Goal: Task Accomplishment & Management: Complete application form

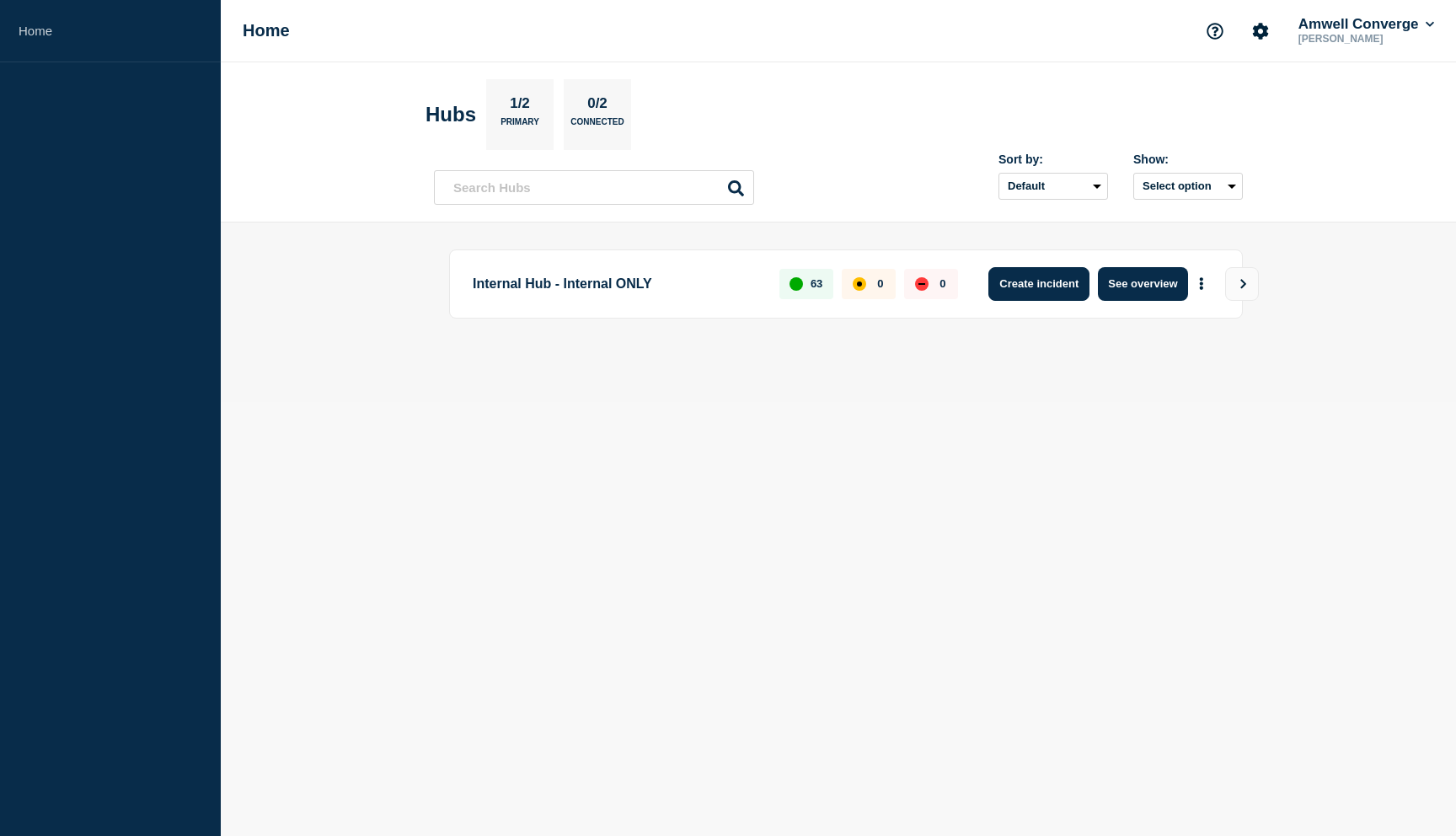
click at [1007, 287] on button "Create incident" at bounding box center [1039, 284] width 101 height 34
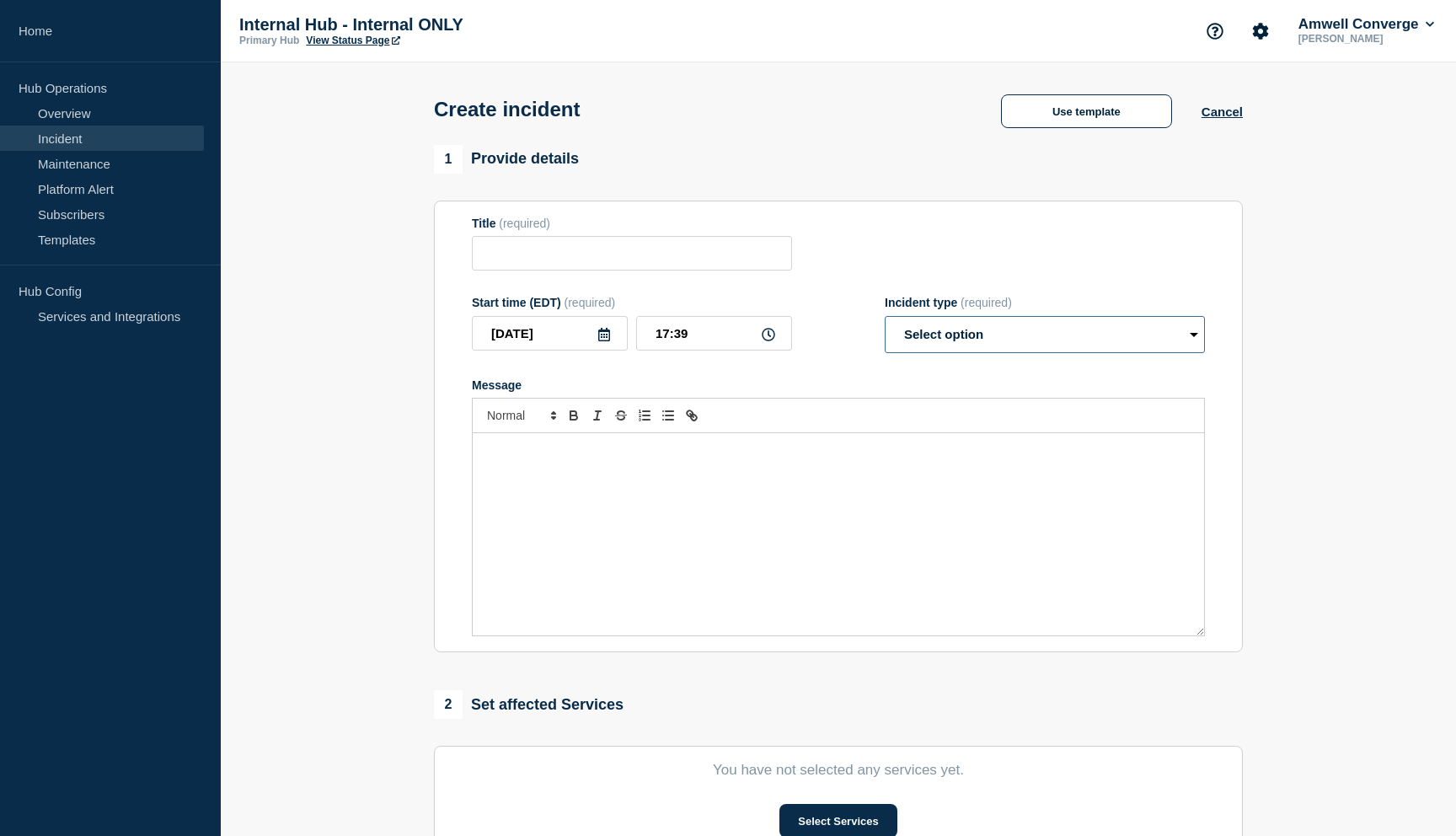
click at [892, 343] on select "Select option Investigating Identified Monitoring" at bounding box center [1045, 335] width 320 height 37
select select "investigating"
click at [885, 327] on select "Select option Investigating Identified Monitoring" at bounding box center [1045, 335] width 320 height 37
click at [1041, 114] on button "Use template" at bounding box center [1087, 111] width 172 height 34
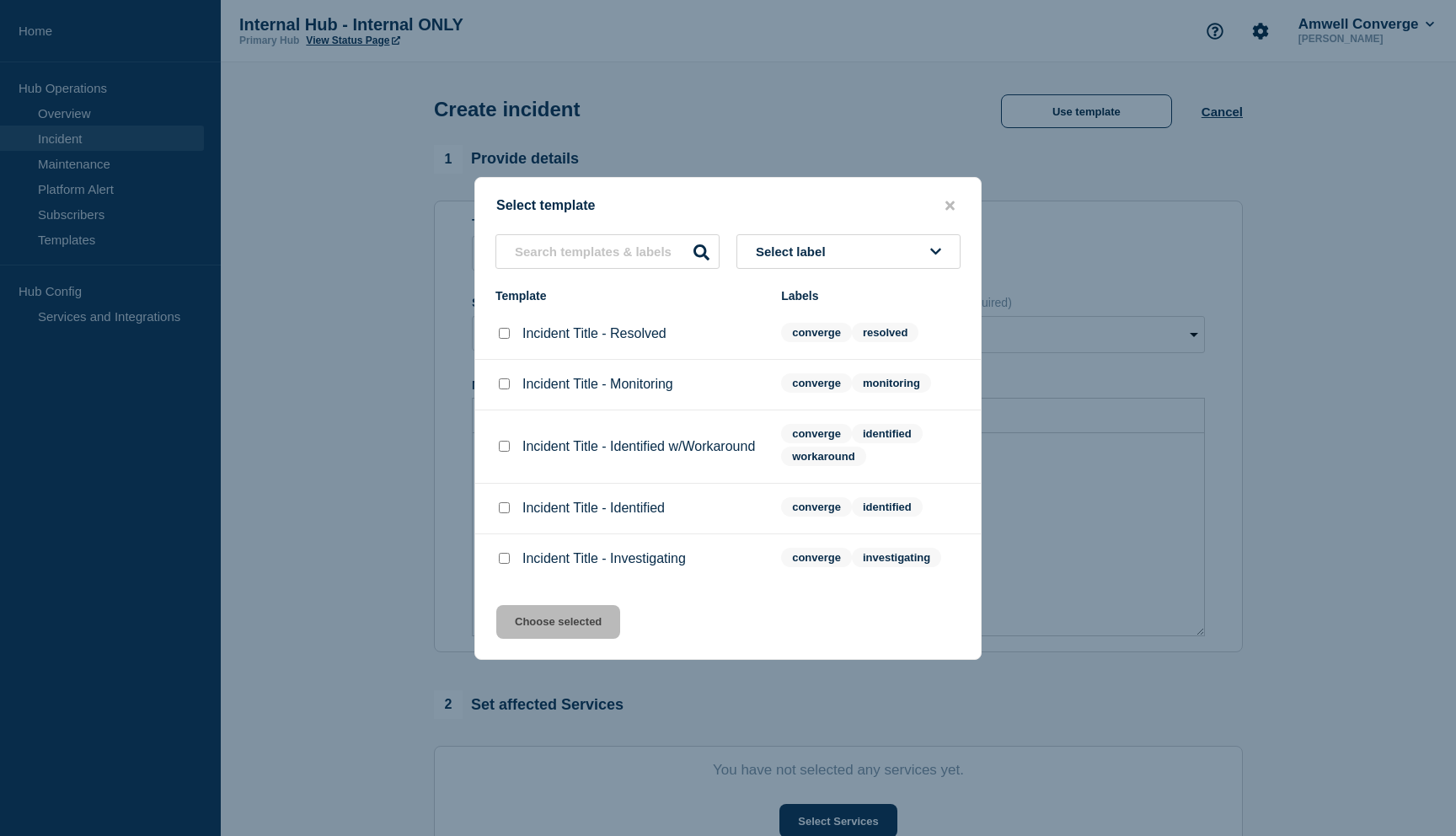
click at [503, 451] on input "Incident Title - Identified w/Workaround checkbox" at bounding box center [504, 446] width 11 height 11
checkbox input "true"
click at [530, 630] on button "Choose selected" at bounding box center [558, 621] width 124 height 34
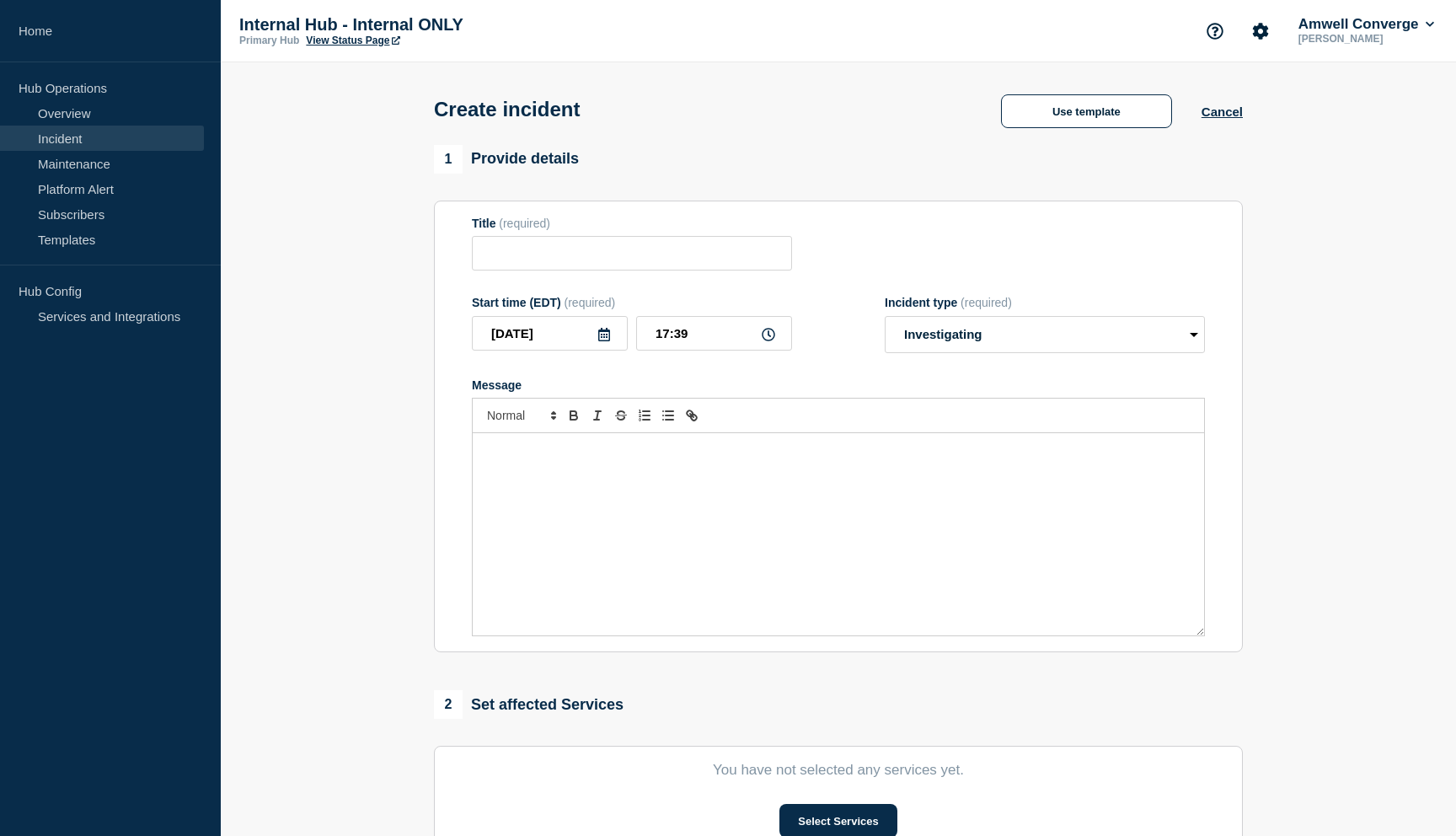
type input "Incident Title - Identified w/Workaround"
select select "identified"
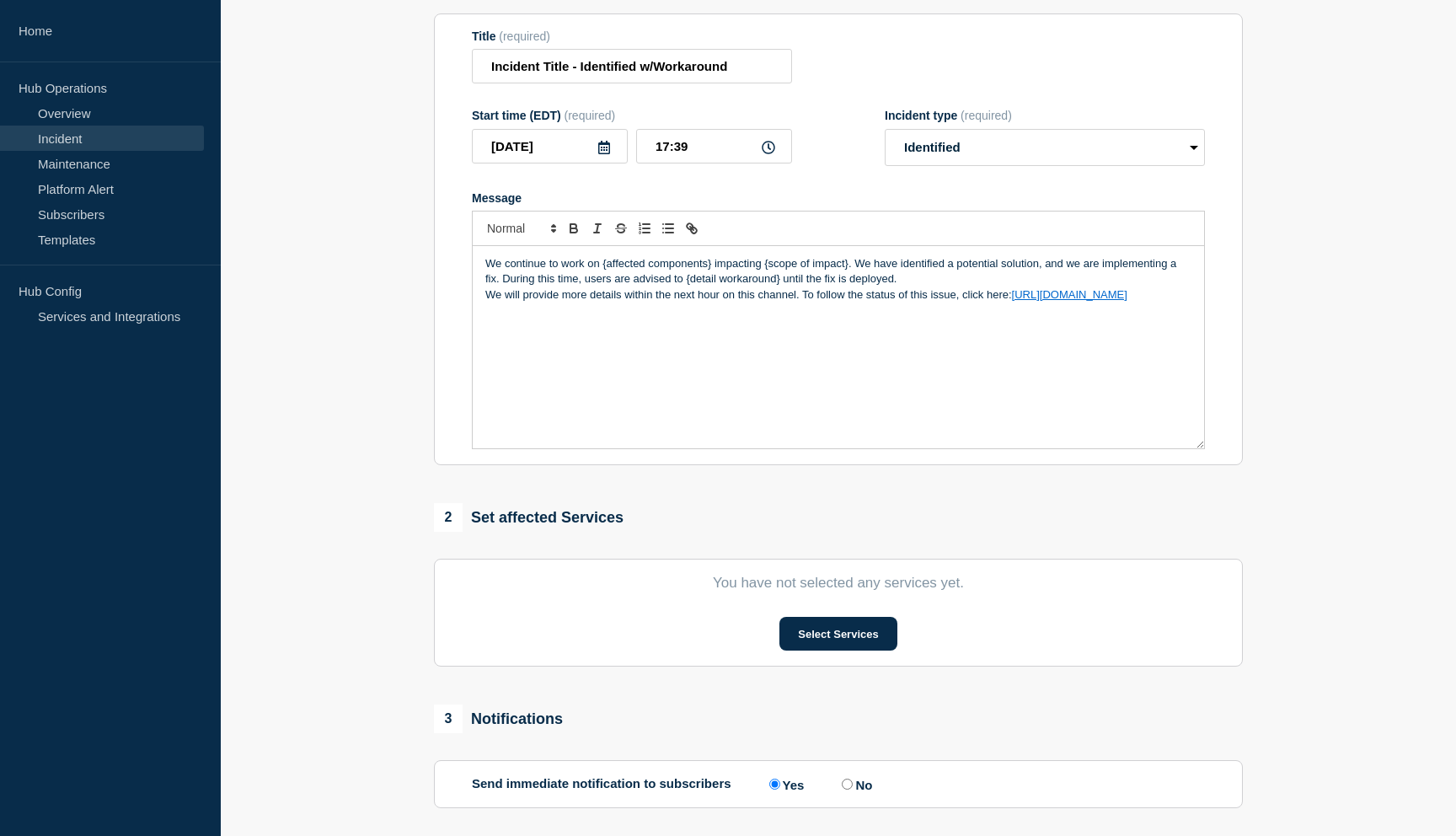
scroll to position [362, 0]
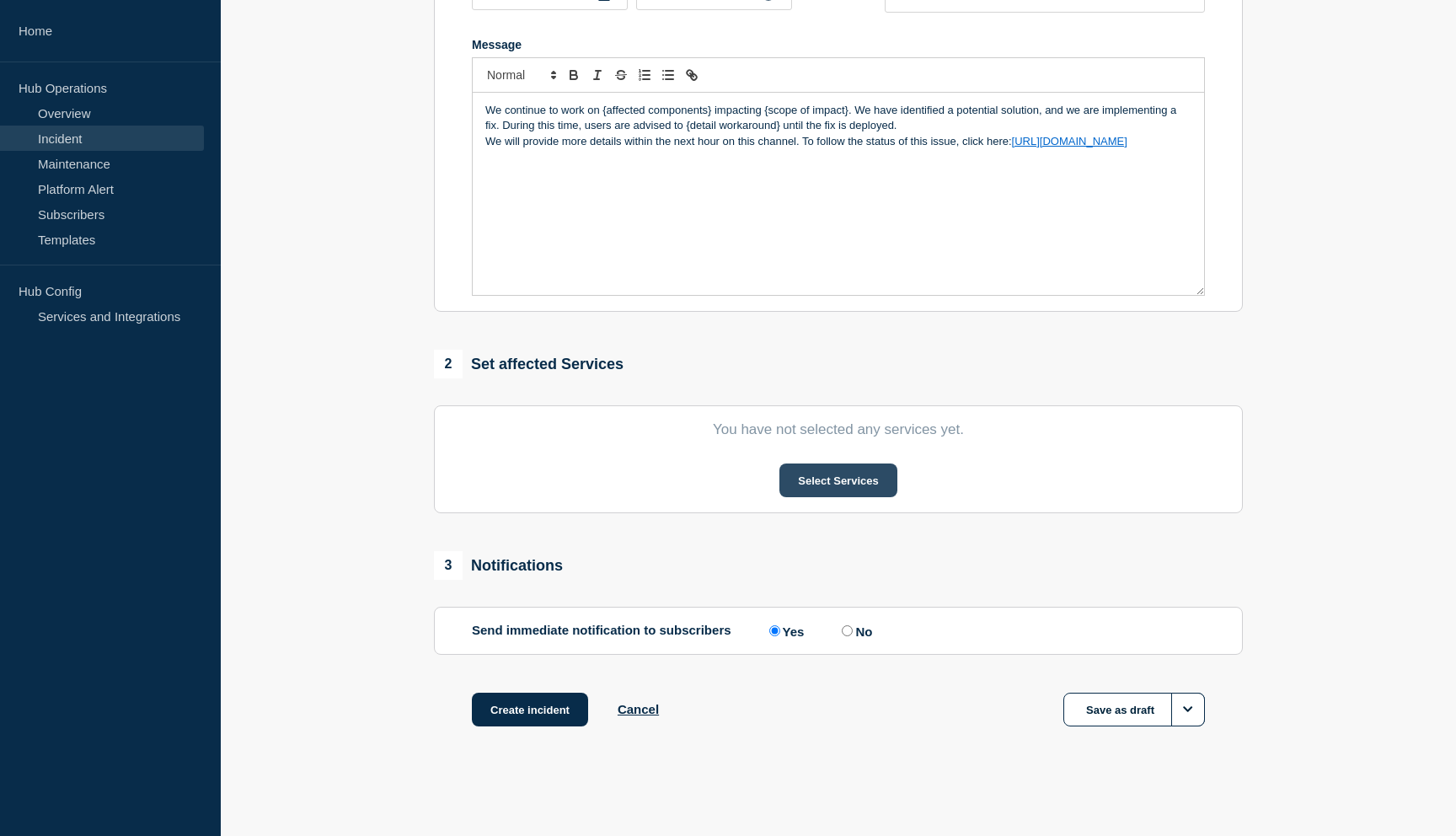
click at [828, 474] on button "Select Services" at bounding box center [837, 480] width 117 height 34
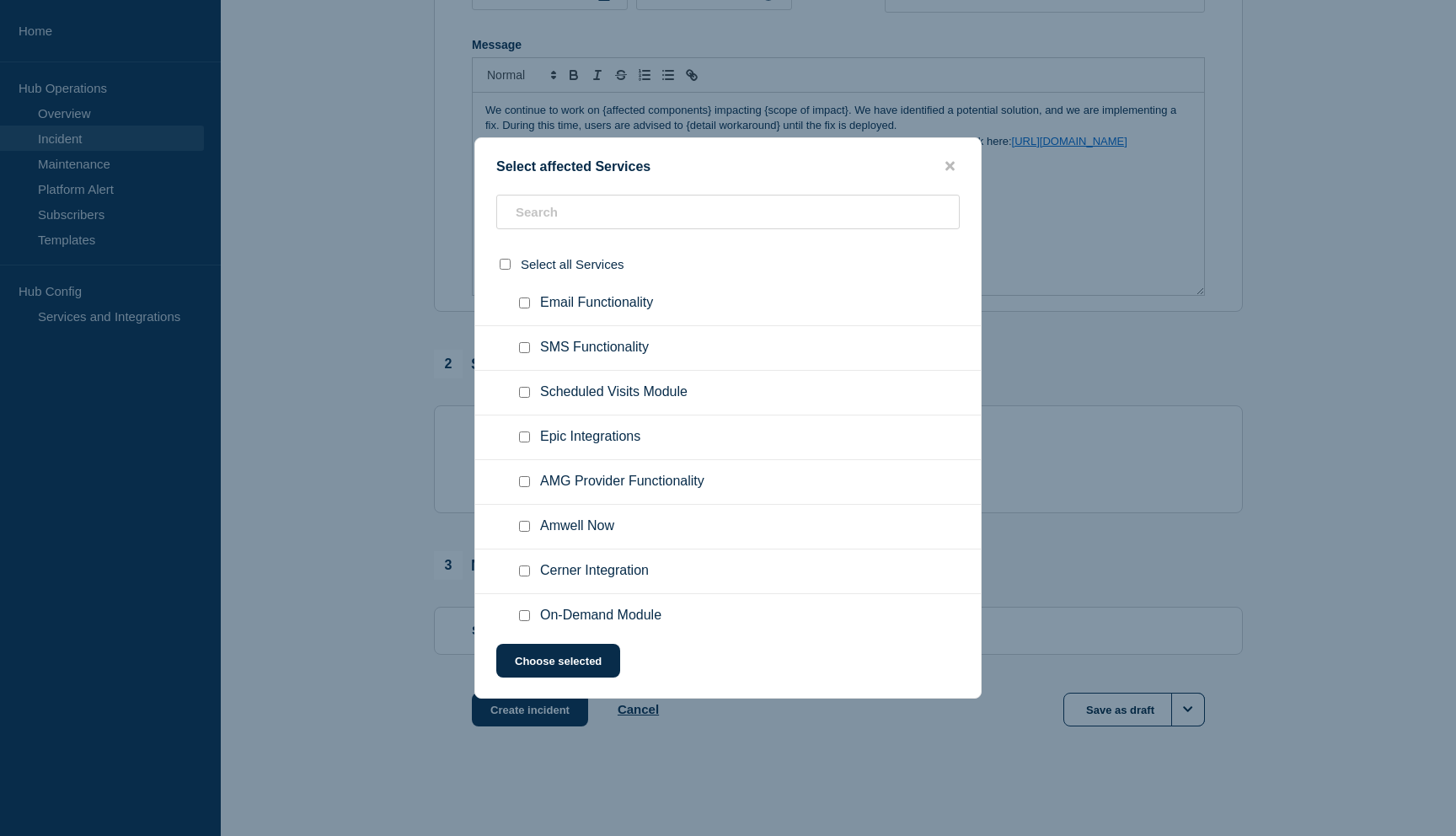
scroll to position [887, 0]
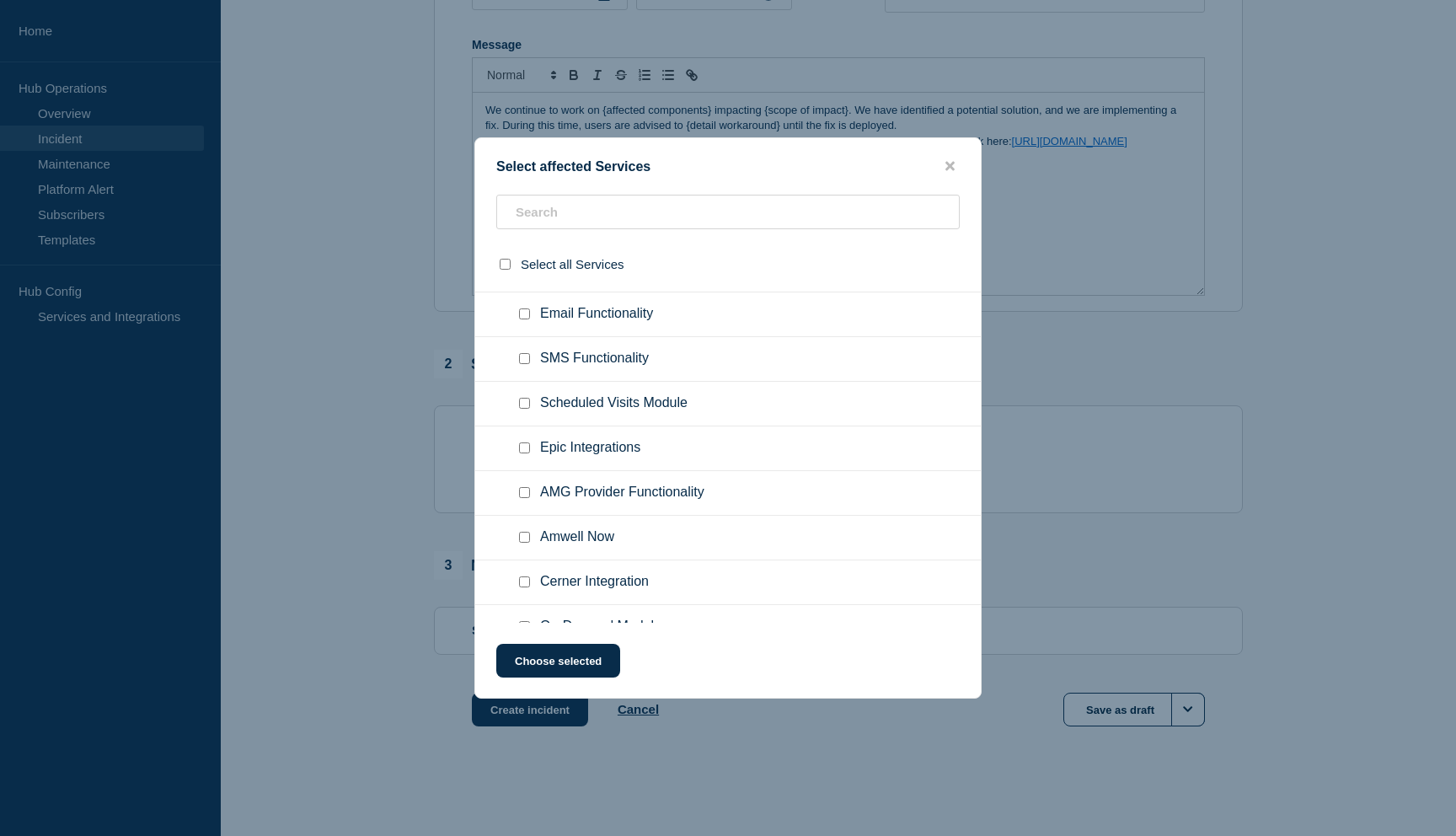
click at [527, 364] on input "SMS Functionality checkbox" at bounding box center [525, 359] width 11 height 11
checkbox input "true"
click at [568, 663] on button "Choose selected" at bounding box center [558, 660] width 124 height 34
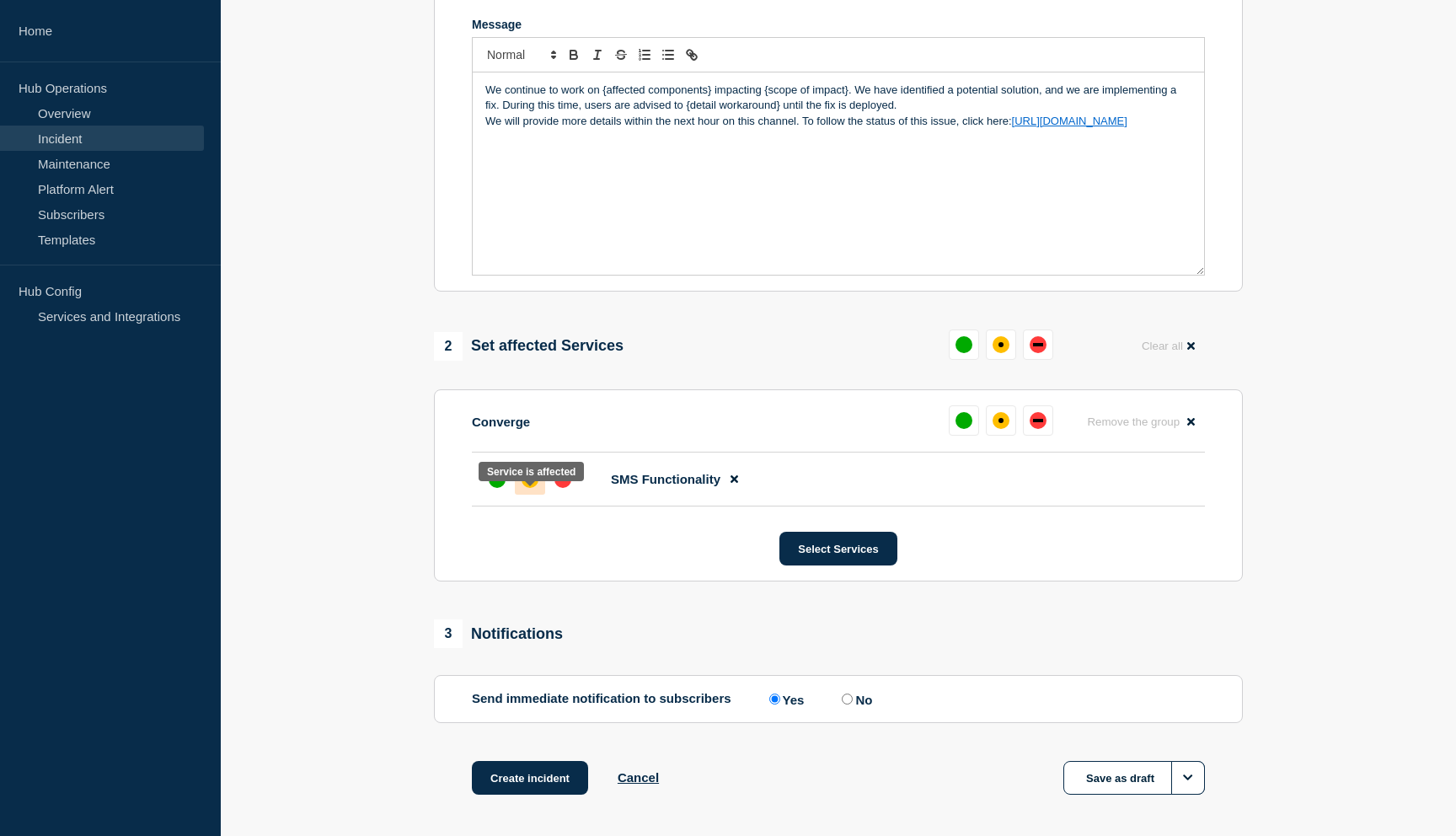
click at [528, 488] on div "affected" at bounding box center [530, 479] width 17 height 17
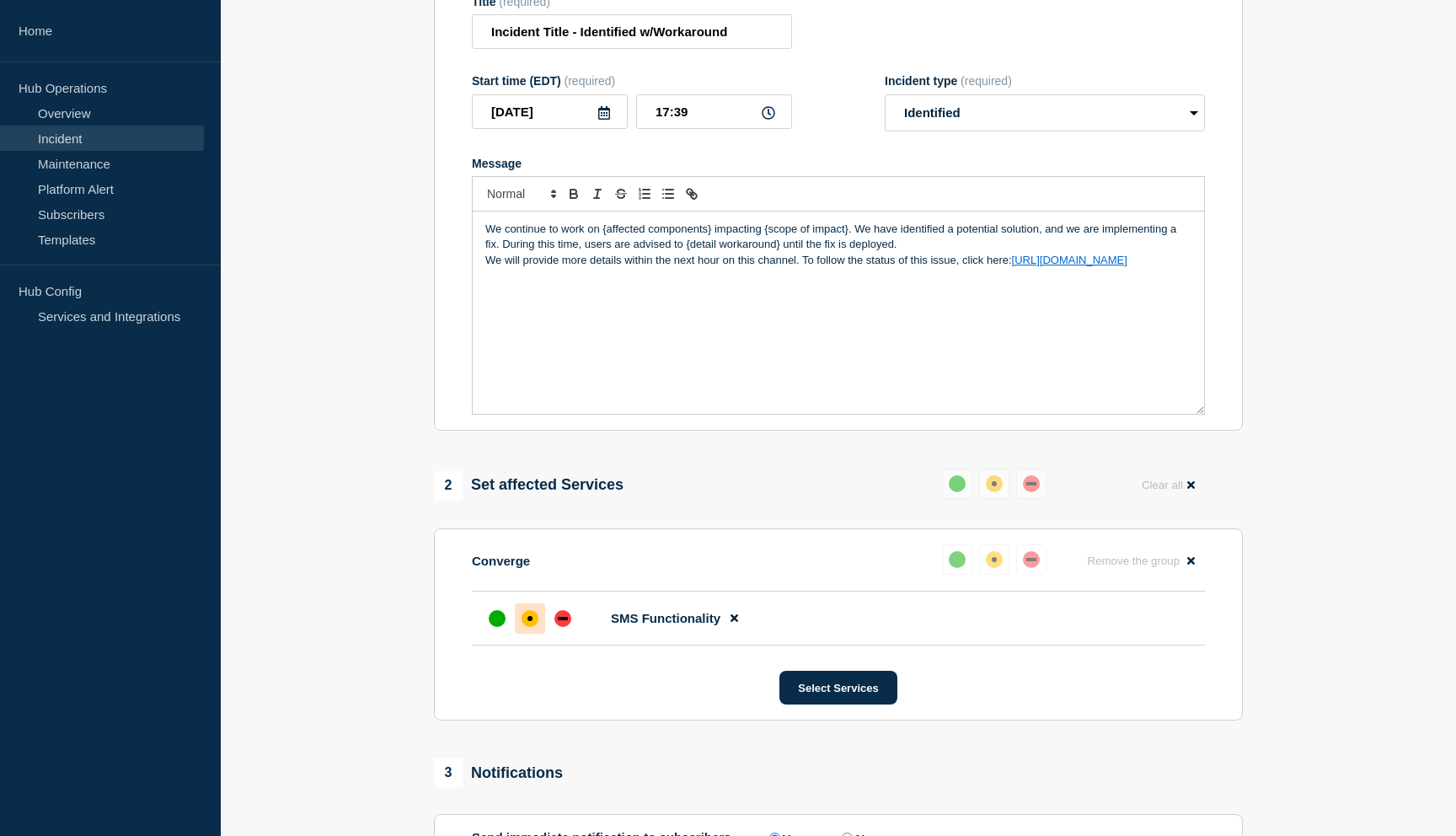
scroll to position [0, 0]
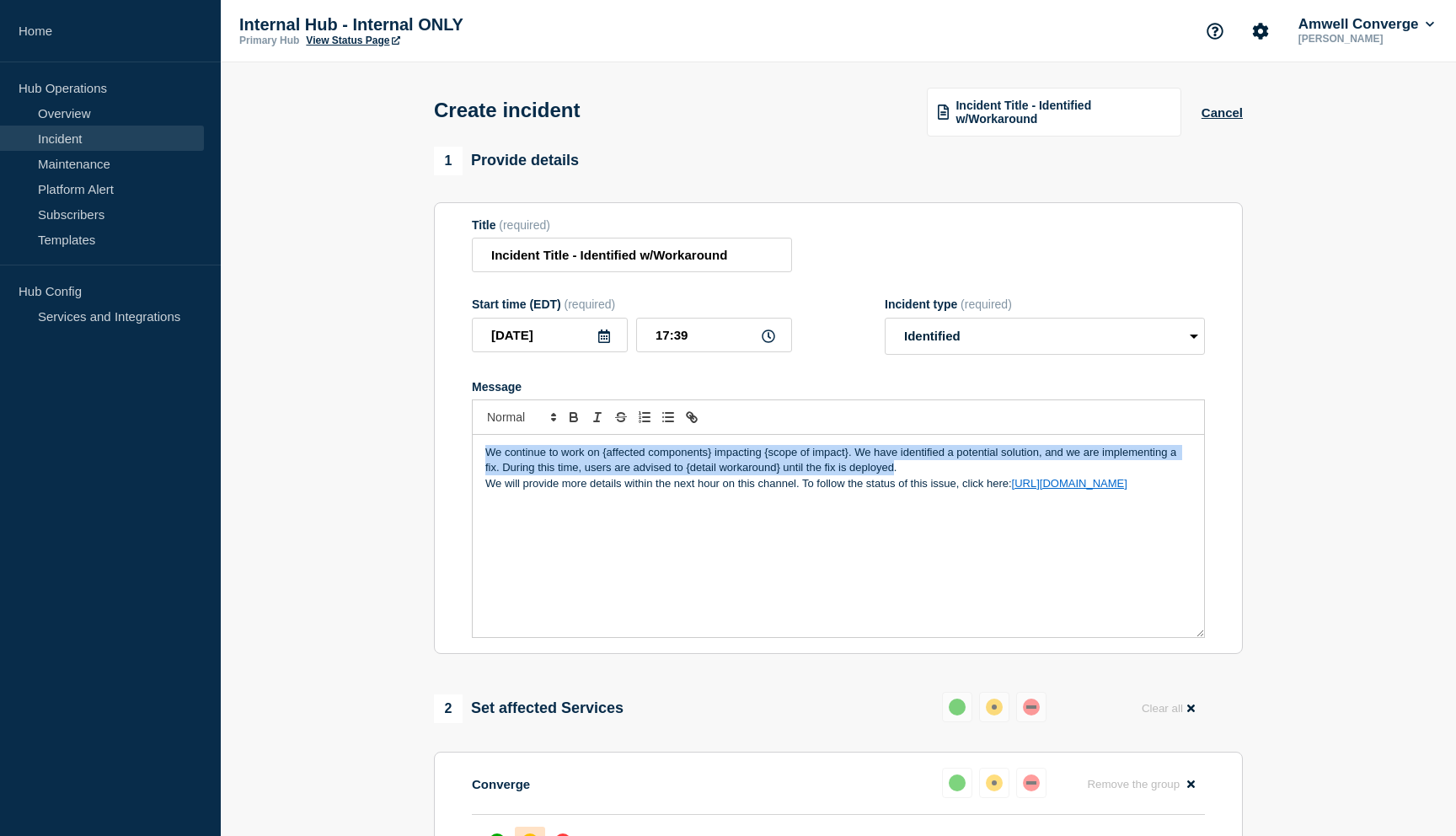
drag, startPoint x: 894, startPoint y: 485, endPoint x: 470, endPoint y: 463, distance: 424.6
click at [470, 463] on section "Title (required) Incident Title - Identified w/Workaround Start time (EDT) (req…" at bounding box center [838, 428] width 809 height 453
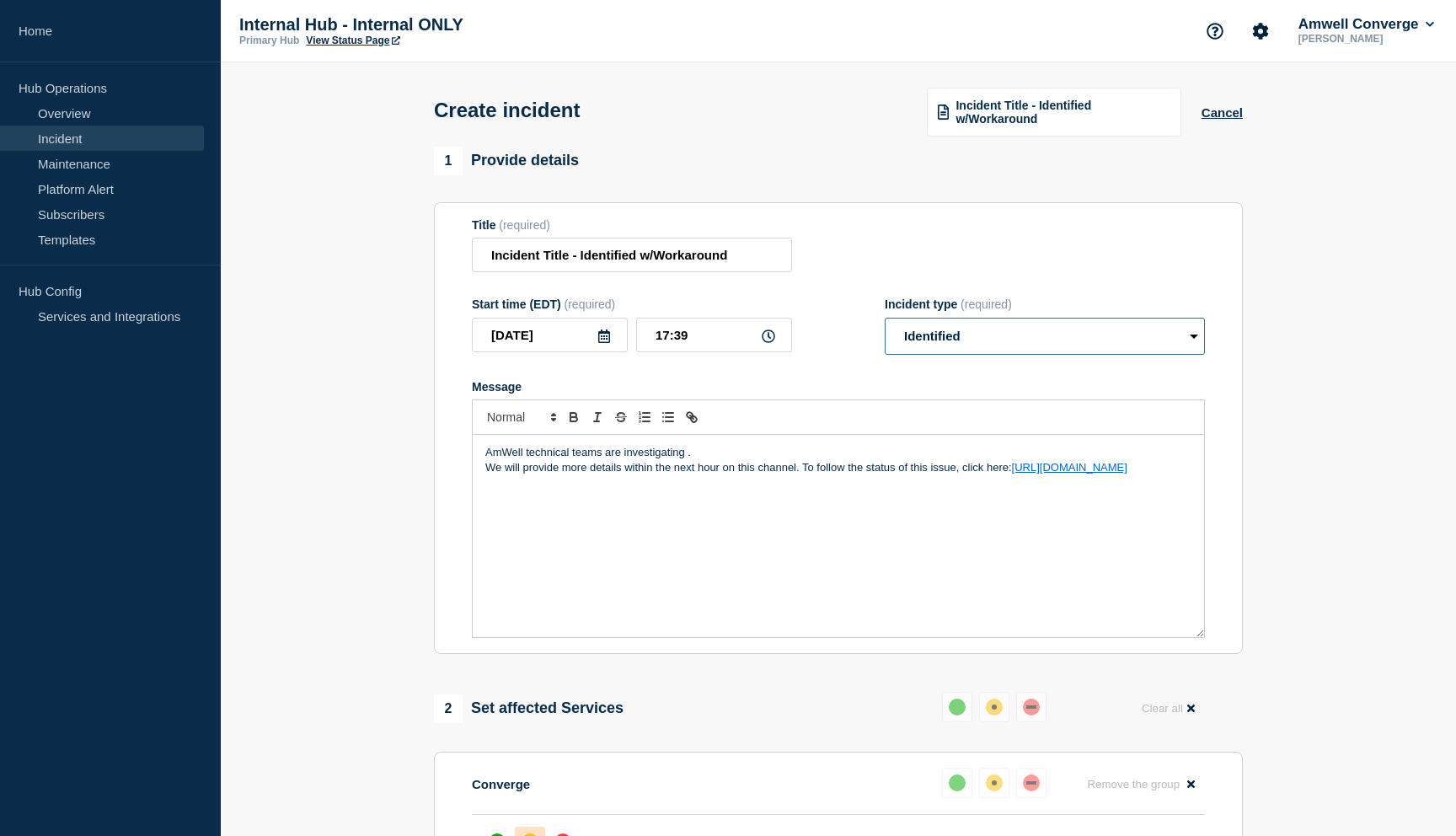
click at [924, 354] on select "Select option Investigating Identified Monitoring" at bounding box center [1045, 336] width 320 height 37
select select "investigating"
click at [885, 330] on select "Select option Investigating Identified Monitoring" at bounding box center [1045, 336] width 320 height 37
click at [709, 460] on p "AmWell technical teams are investigating ." at bounding box center [838, 452] width 706 height 15
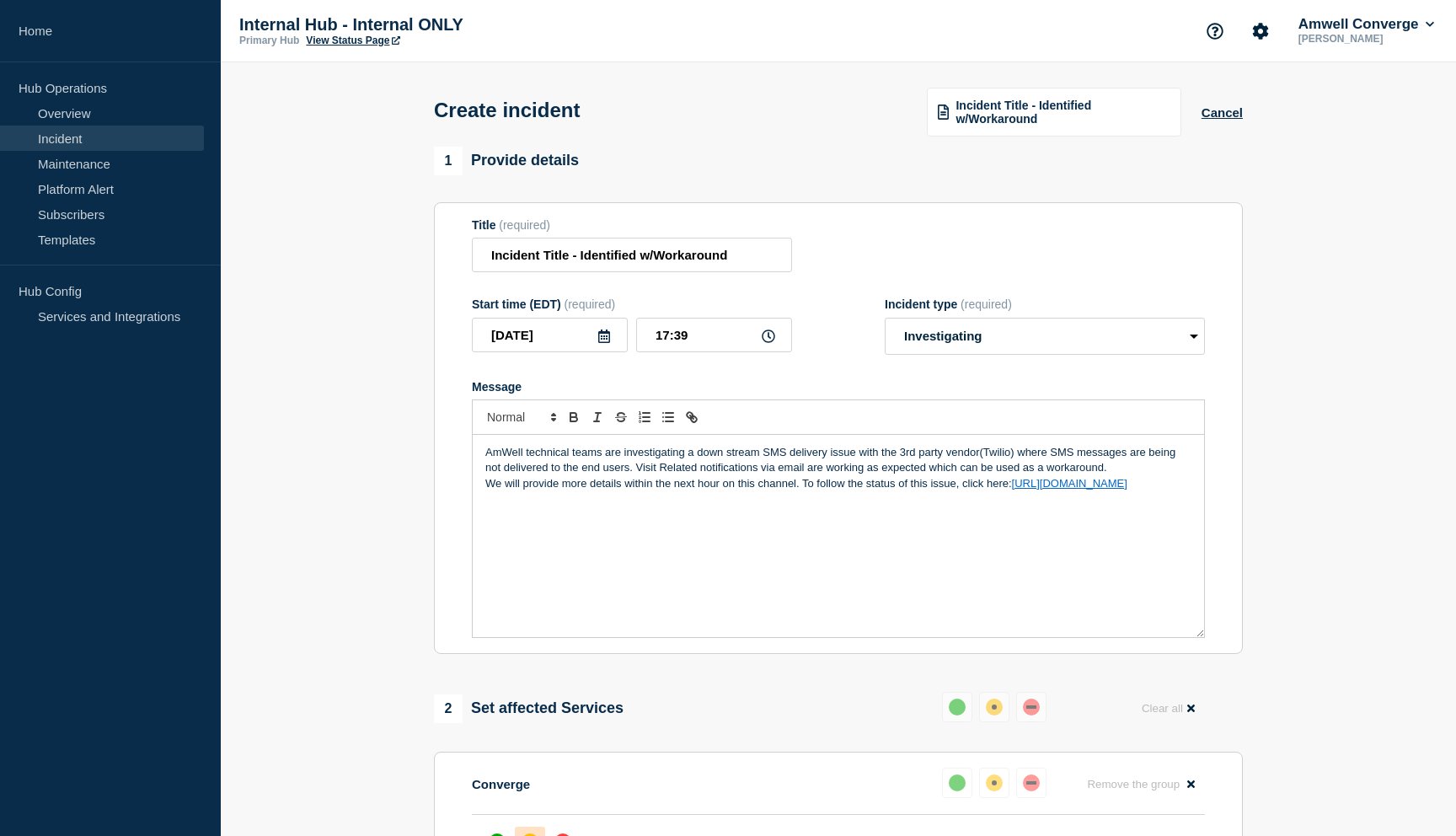
click at [1150, 470] on p "AmWell technical teams are investigating a down stream SMS delivery issue with …" at bounding box center [838, 460] width 706 height 31
drag, startPoint x: 530, startPoint y: 484, endPoint x: 481, endPoint y: 487, distance: 49.1
click at [481, 487] on div "AmWell technical teams are investigating a down stream SMS delivery issue with …" at bounding box center [838, 536] width 731 height 202
click at [1133, 476] on p "AmWell technical teams are investigating a down stream SMS delivery issue with …" at bounding box center [838, 460] width 706 height 31
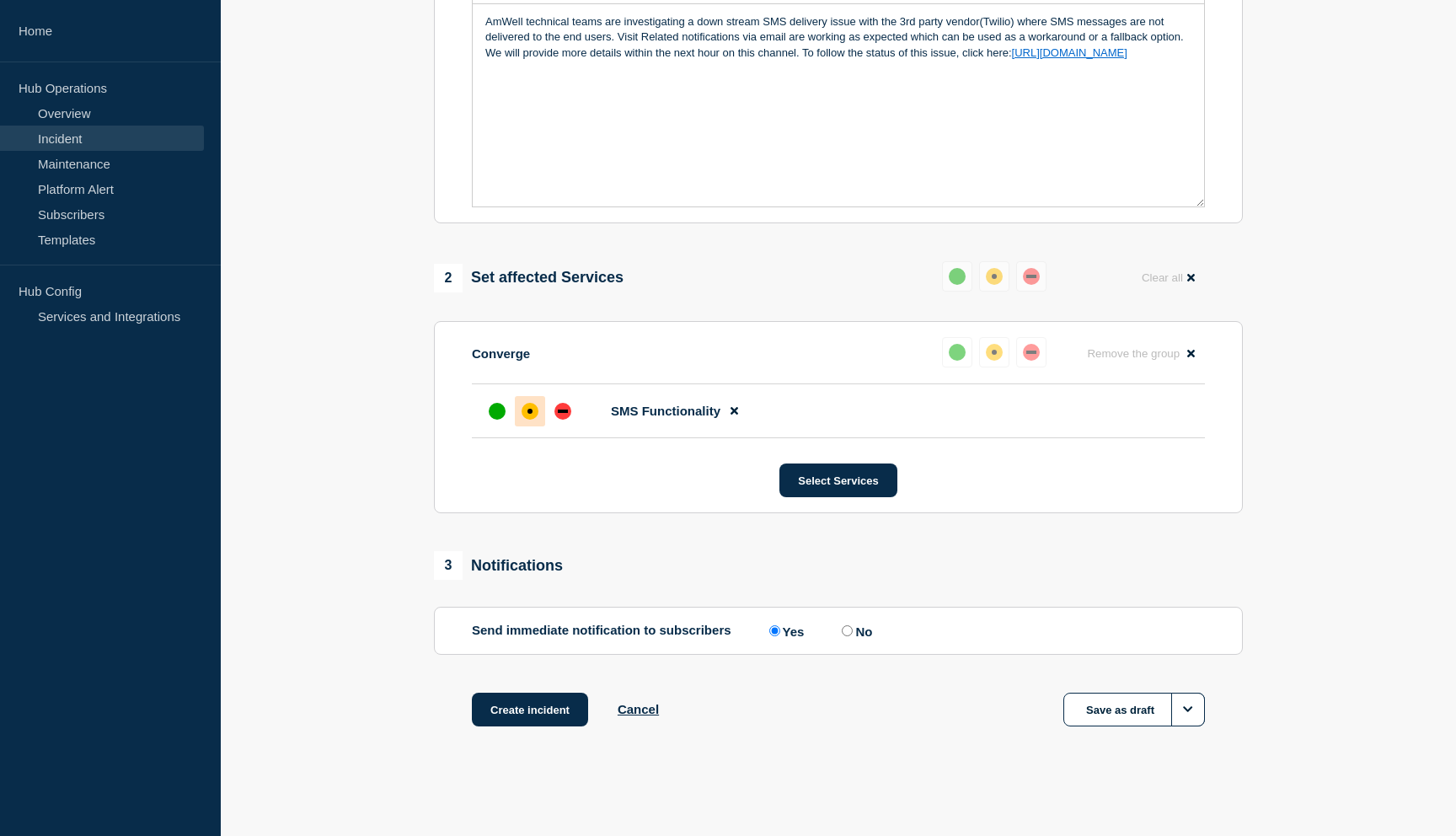
scroll to position [457, 0]
click at [538, 708] on button "Create incident" at bounding box center [530, 709] width 116 height 34
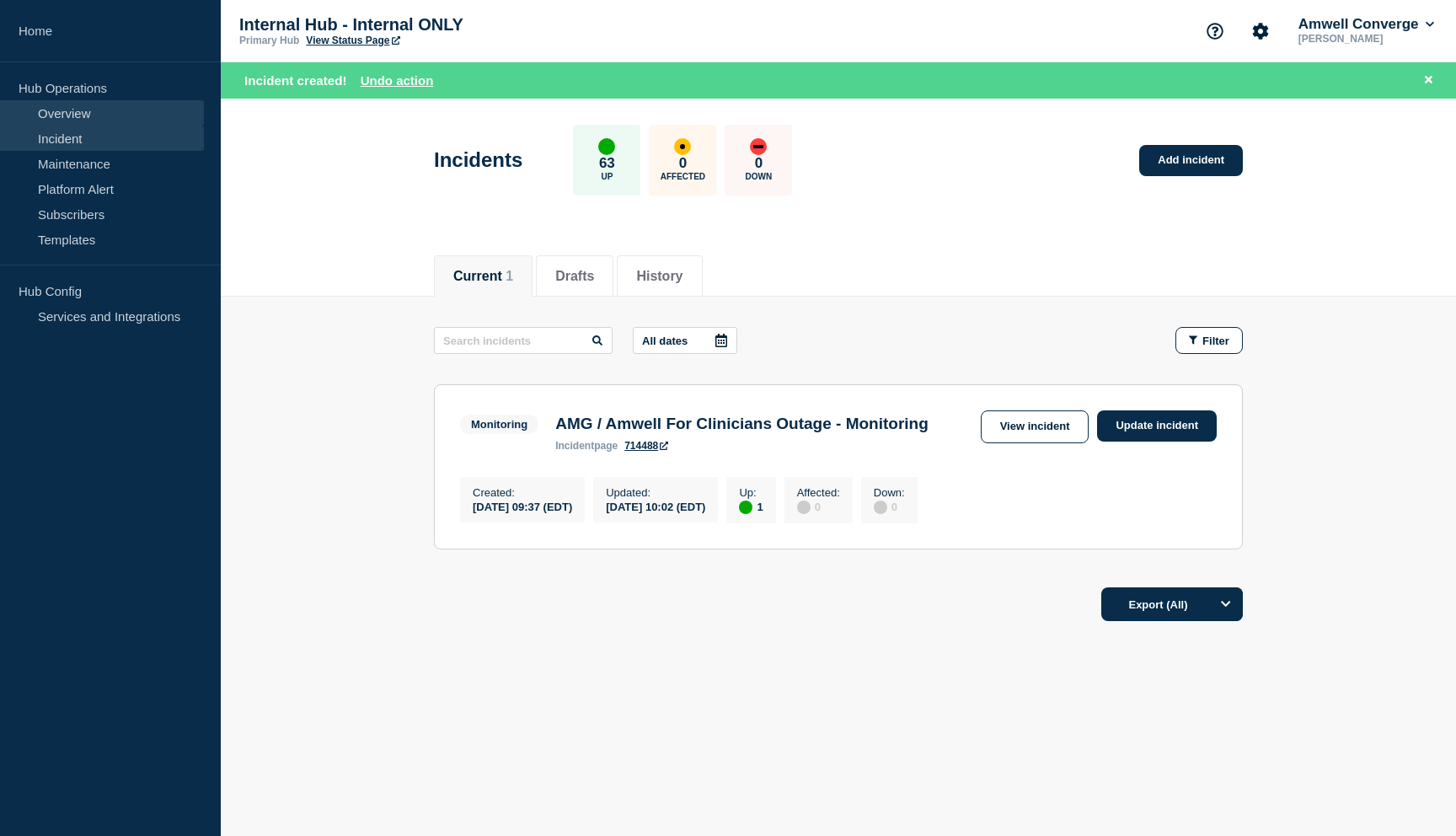
click at [73, 112] on link "Overview" at bounding box center [101, 112] width 204 height 25
